Goal: Find specific page/section: Find specific page/section

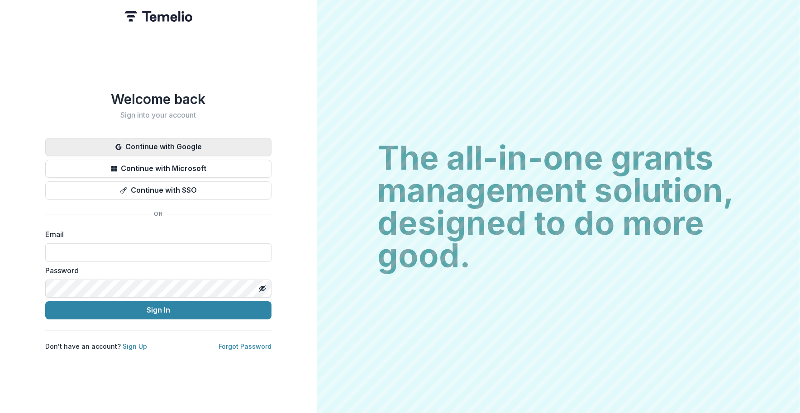
drag, startPoint x: 183, startPoint y: 144, endPoint x: 181, endPoint y: 148, distance: 5.1
click at [182, 147] on button "Continue with Google" at bounding box center [158, 147] width 226 height 18
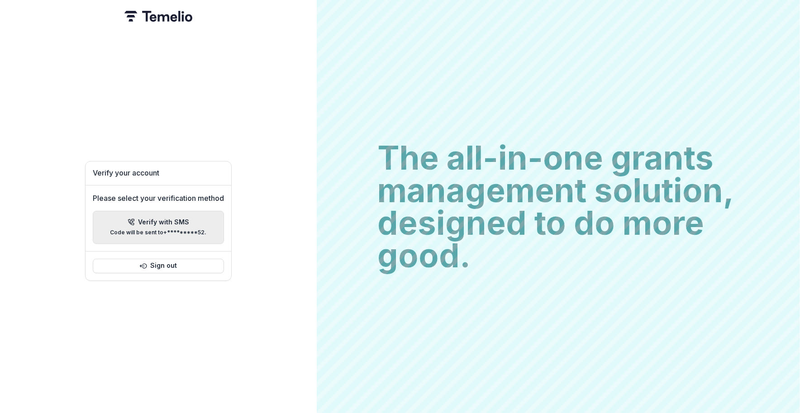
click at [154, 212] on button "Verify with SMS Code will be sent to +*********52 ." at bounding box center [158, 227] width 131 height 33
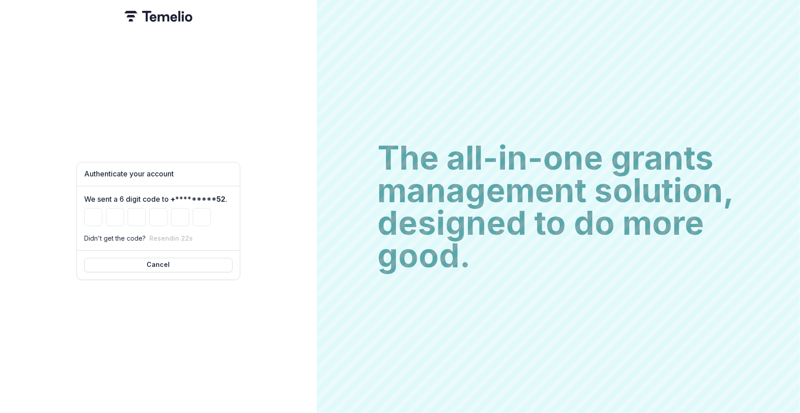
type input "*"
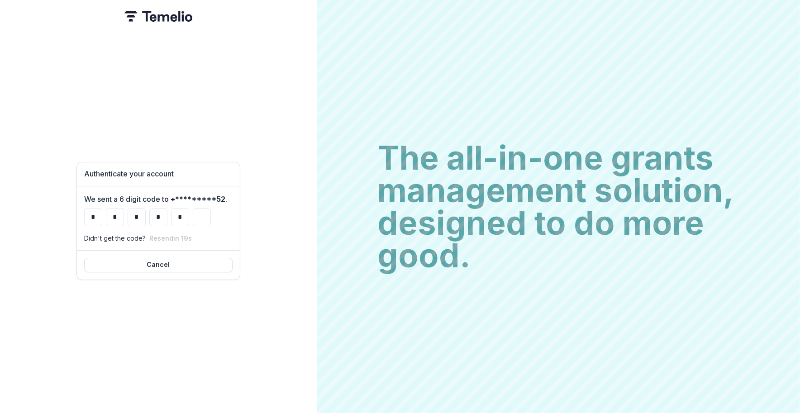
type input "*"
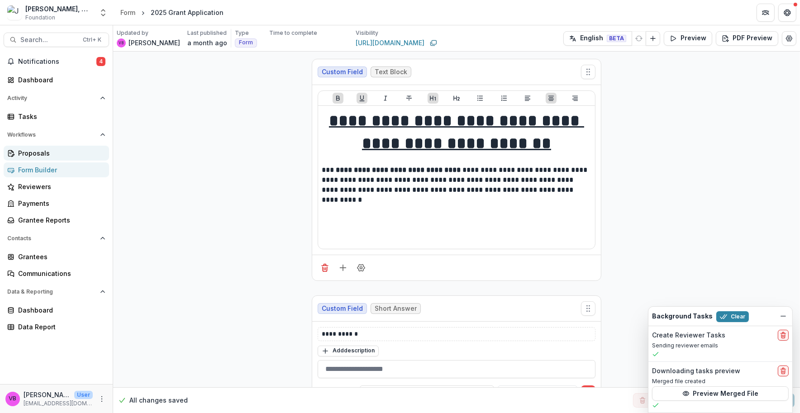
click at [54, 154] on div "Proposals" at bounding box center [60, 153] width 84 height 10
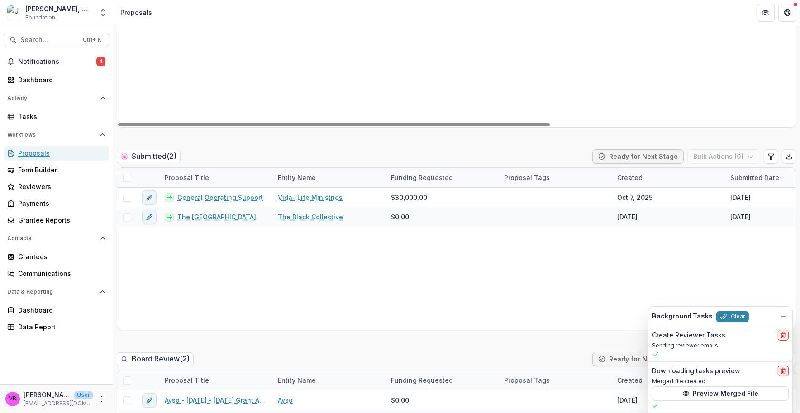
scroll to position [156, 0]
